Goal: Transaction & Acquisition: Download file/media

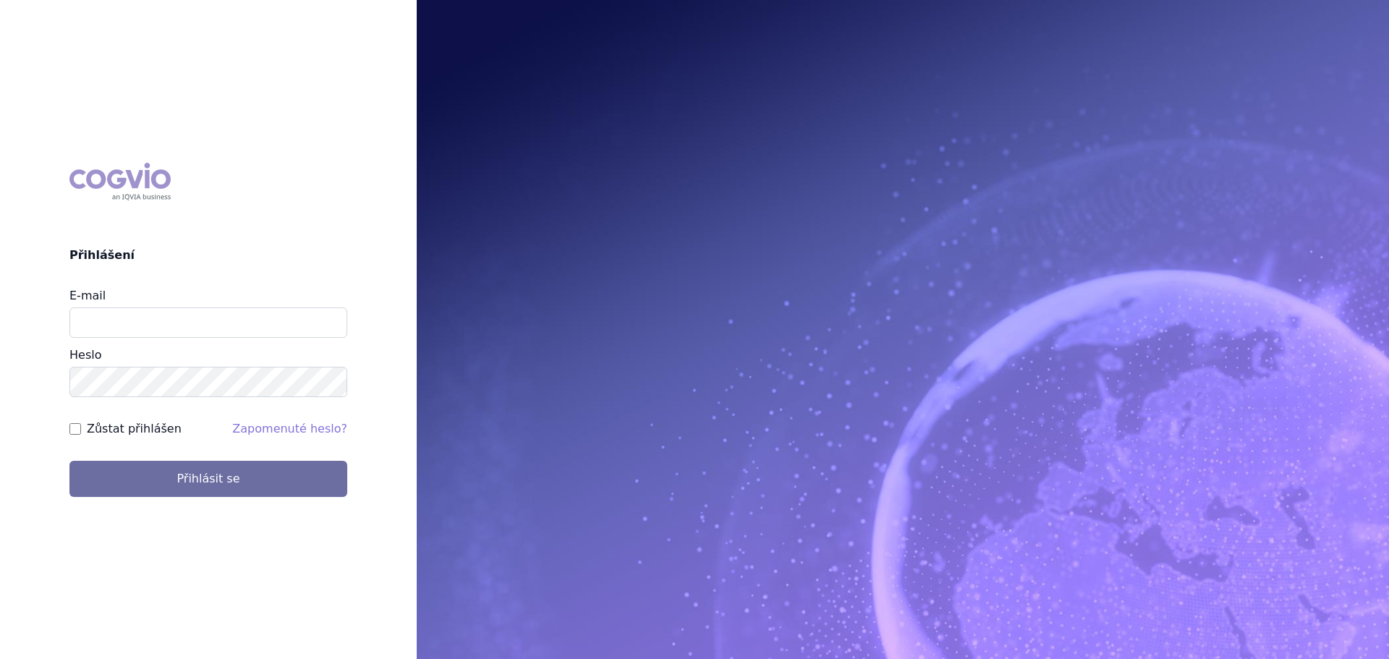
type input "[EMAIL_ADDRESS][DOMAIN_NAME]"
click at [69, 461] on button "Přihlásit se" at bounding box center [208, 479] width 278 height 36
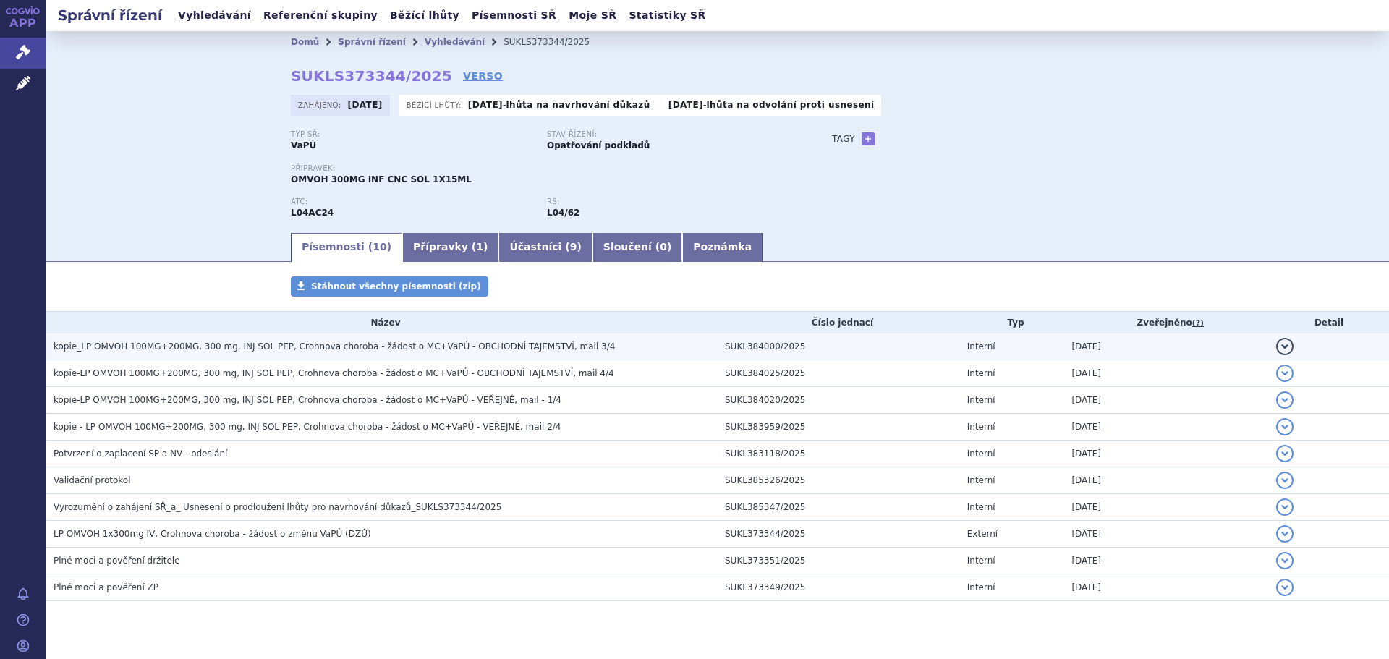
click at [459, 346] on span "kopie_LP OMVOH 100MG+200MG, 300 mg, INJ SOL PEP, Crohnova choroba - žádost o MC…" at bounding box center [334, 346] width 561 height 10
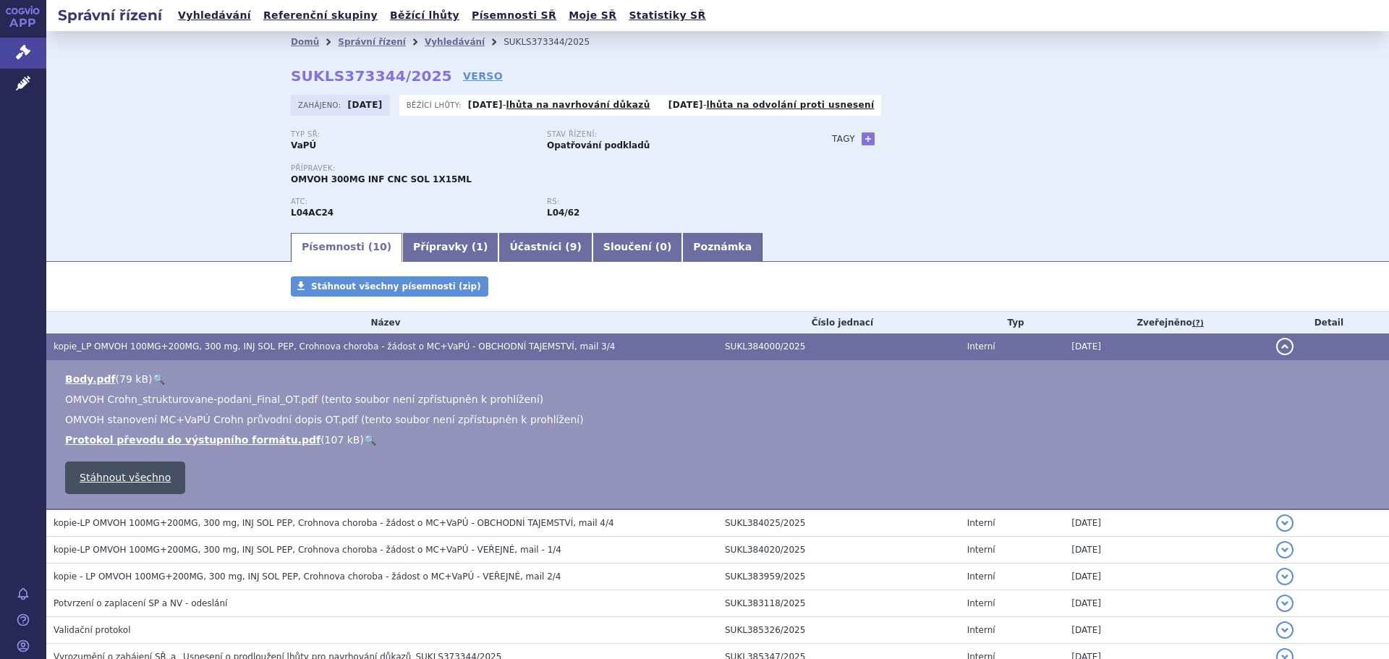
click at [134, 475] on link "Stáhnout všechno" at bounding box center [125, 477] width 120 height 33
